Goal: Task Accomplishment & Management: Complete application form

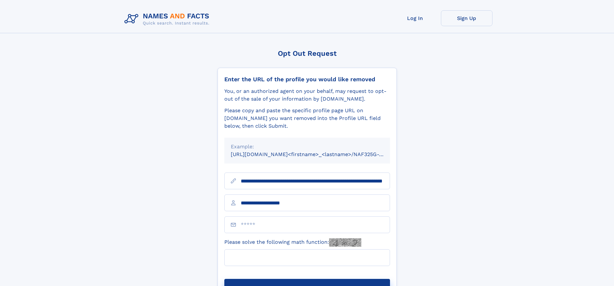
type input "**********"
type input "*"
click at [307, 279] on button "Submit Opt Out Request" at bounding box center [307, 289] width 166 height 21
